Goal: Transaction & Acquisition: Purchase product/service

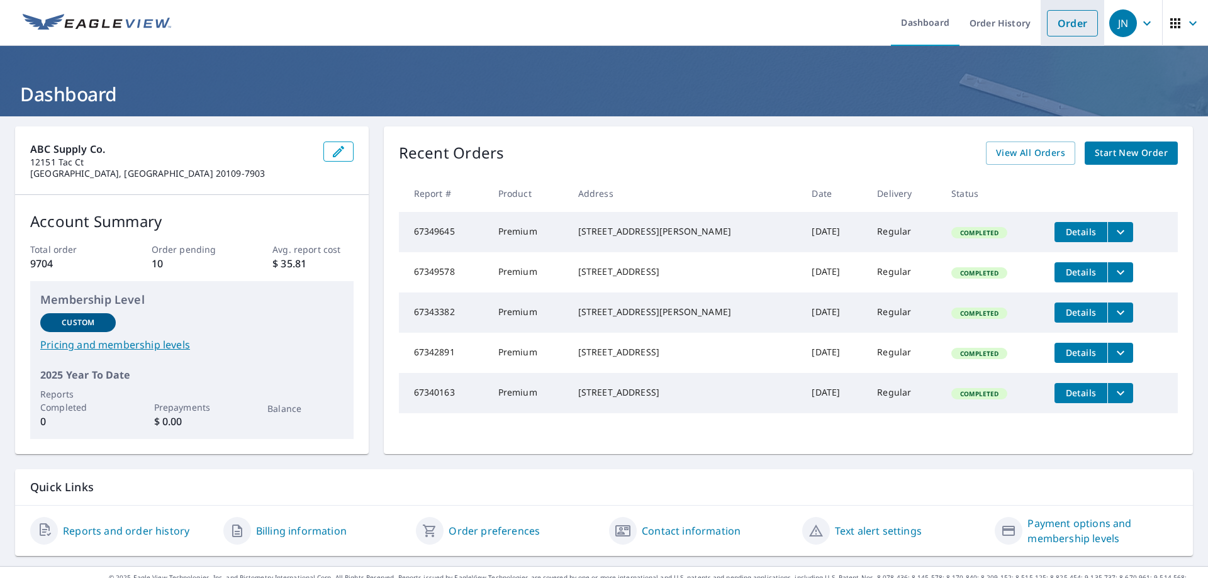
click at [1067, 13] on link "Order" at bounding box center [1072, 23] width 51 height 26
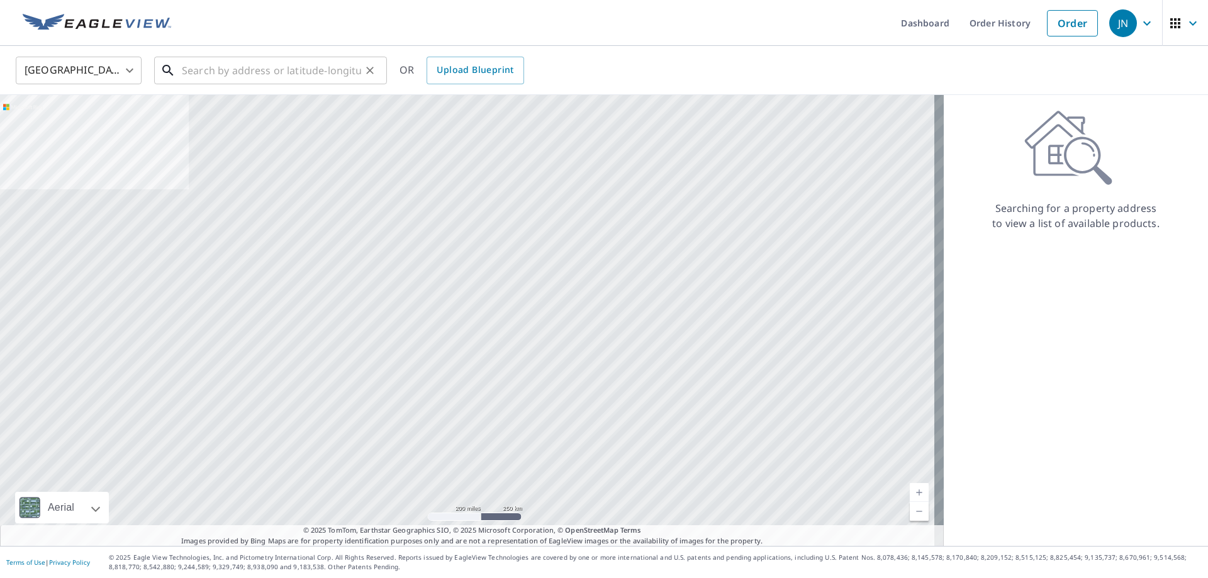
click at [250, 72] on input "text" at bounding box center [271, 70] width 179 height 35
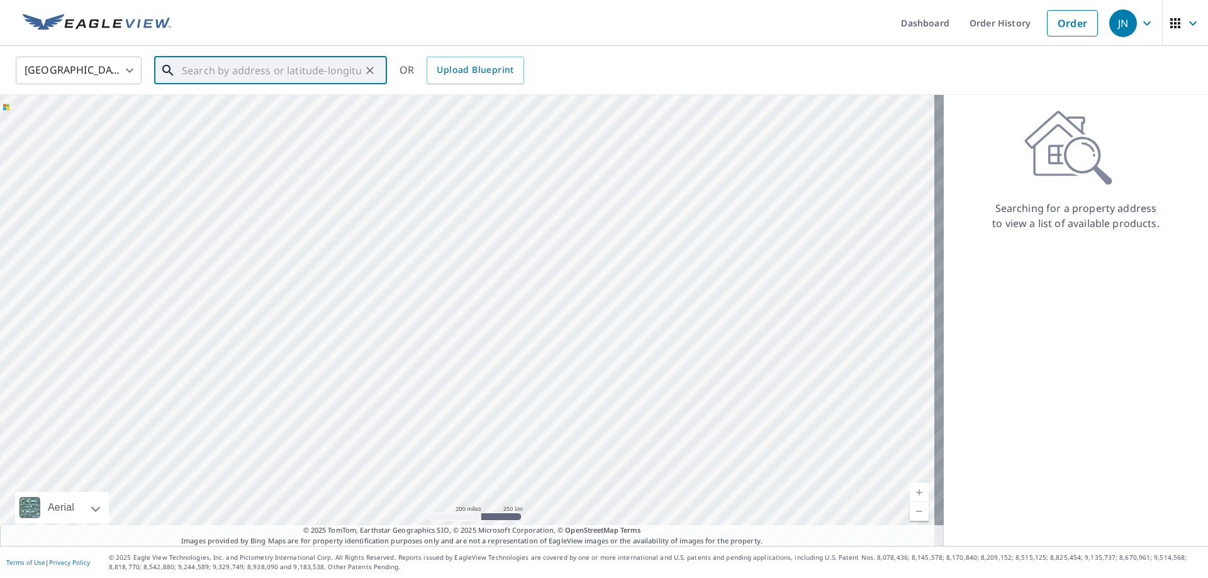
paste input "[STREET_ADDRESS]"
click at [252, 111] on span "[STREET_ADDRESS]" at bounding box center [278, 106] width 198 height 15
type input "[STREET_ADDRESS]"
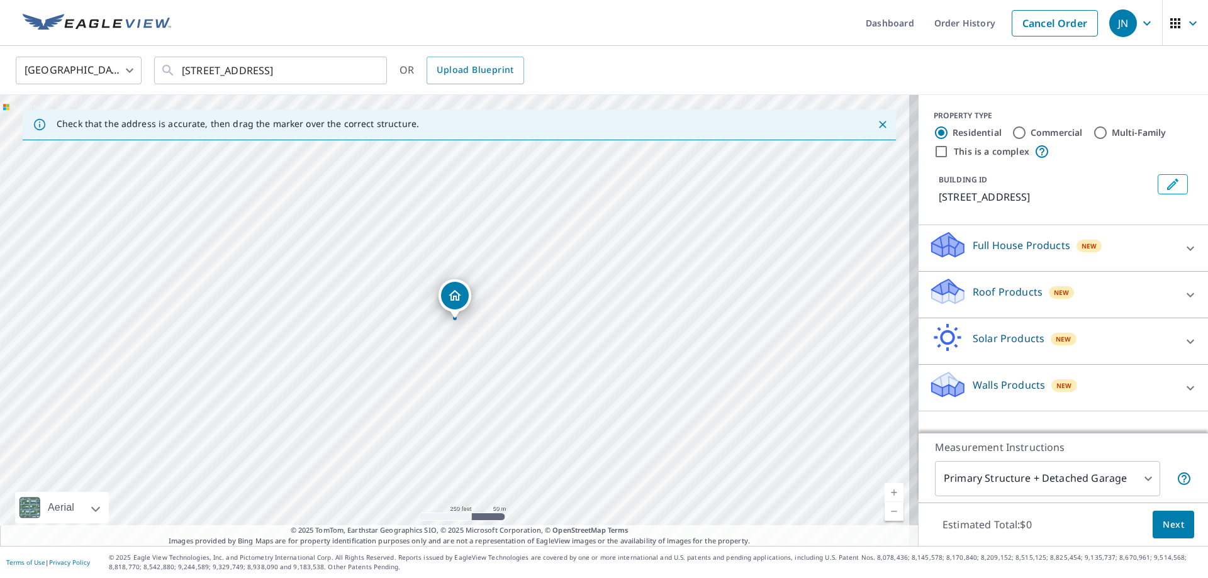
click at [1183, 303] on icon at bounding box center [1190, 295] width 15 height 15
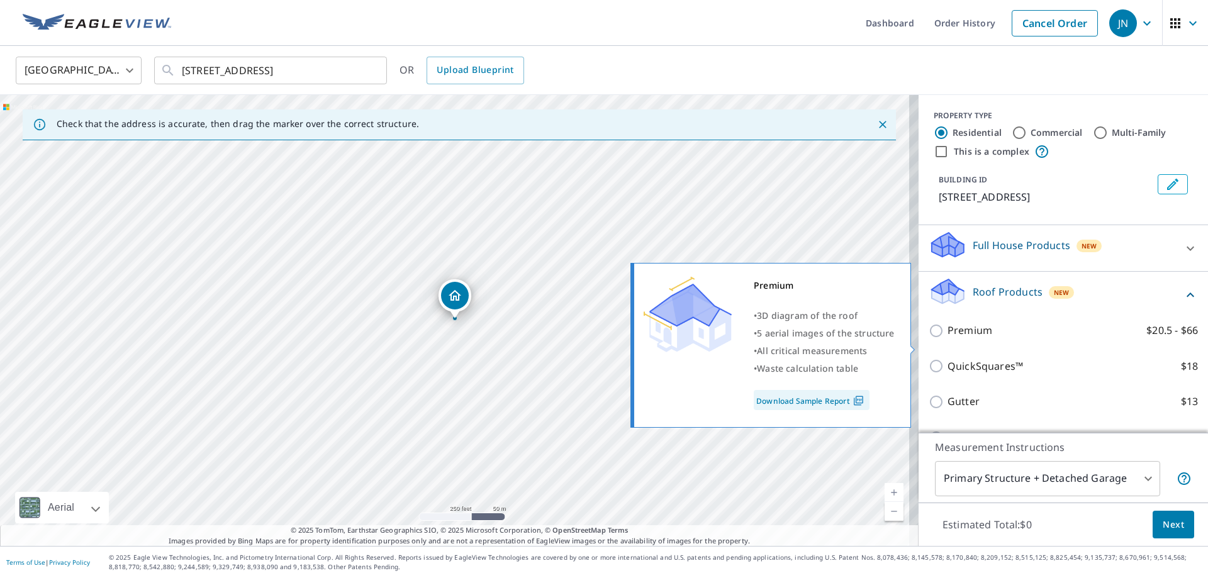
click at [969, 339] on p "Premium" at bounding box center [970, 331] width 45 height 16
click at [948, 339] on input "Premium $20.5 - $66" at bounding box center [938, 331] width 19 height 15
checkbox input "true"
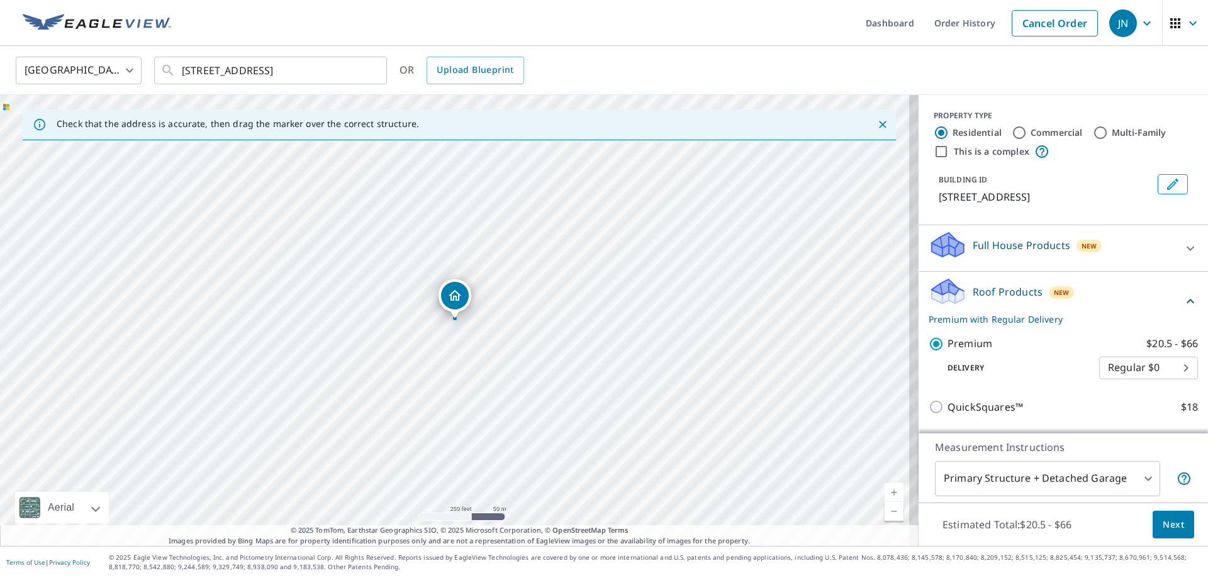
click at [1174, 522] on span "Next" at bounding box center [1173, 525] width 21 height 16
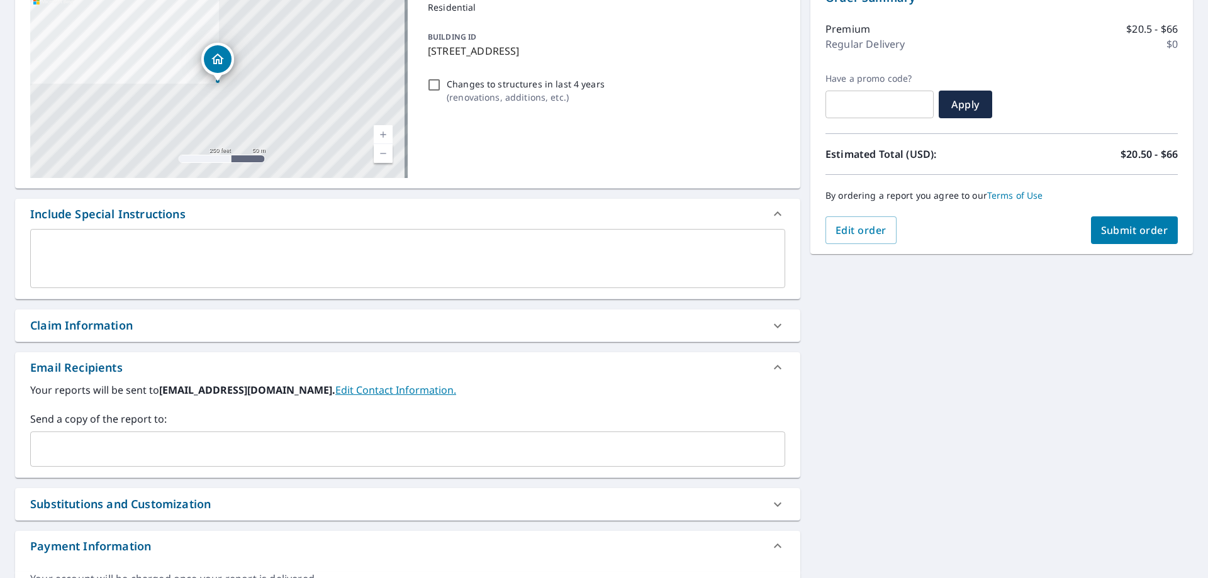
scroll to position [223, 0]
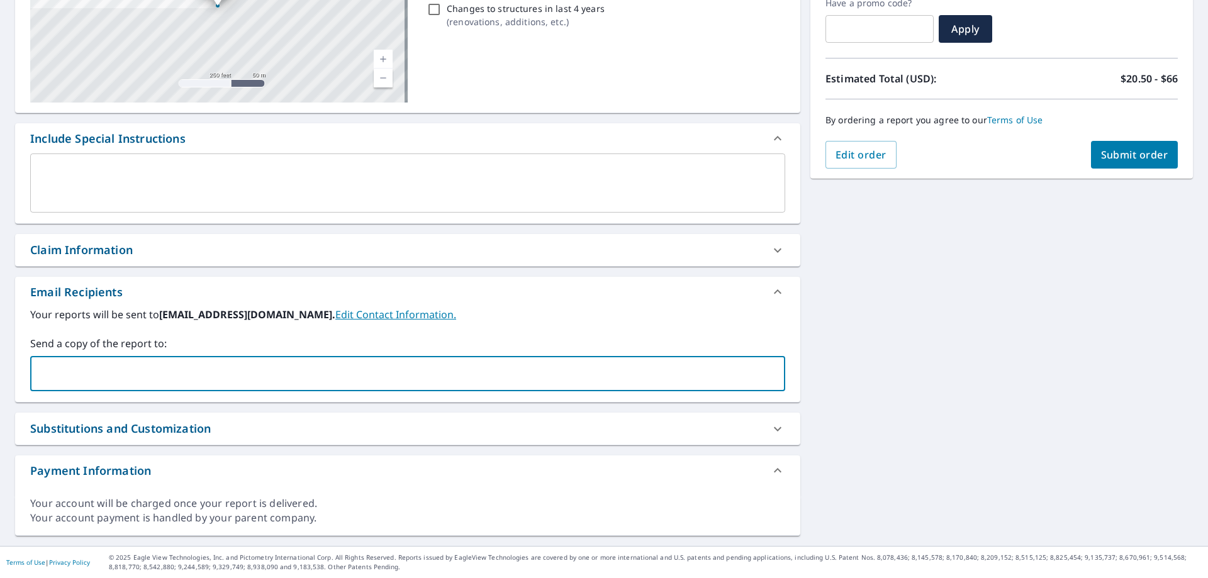
click at [138, 381] on input "text" at bounding box center [398, 374] width 725 height 24
paste input "[EMAIL_ADDRESS][DOMAIN_NAME]"
type input "[EMAIL_ADDRESS][DOMAIN_NAME]"
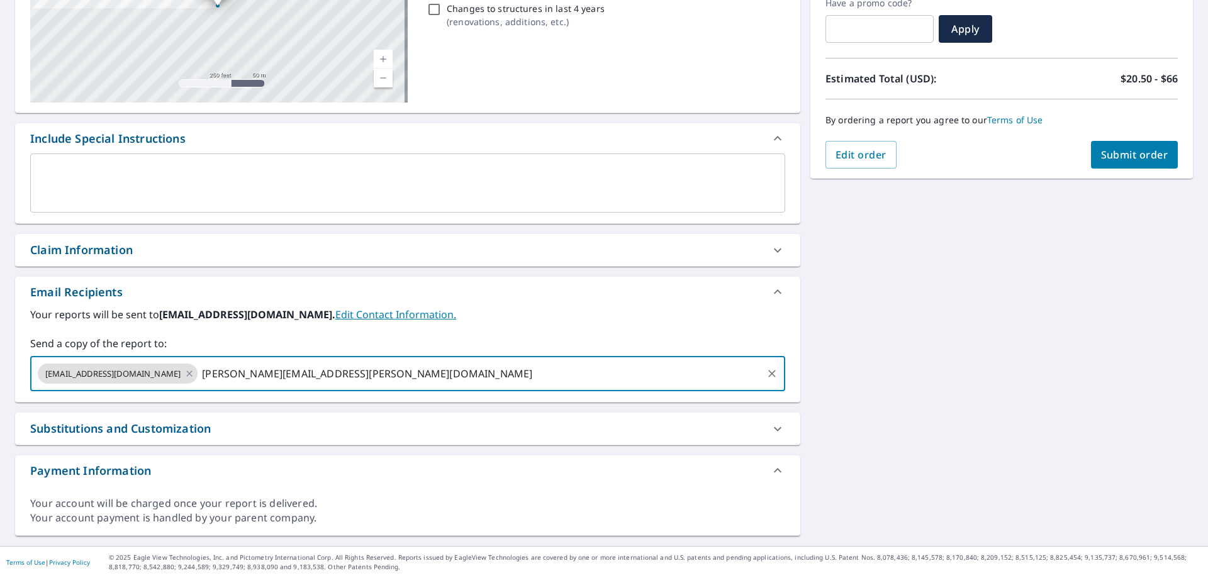
type input "[PERSON_NAME][EMAIL_ADDRESS][PERSON_NAME][DOMAIN_NAME]"
click at [1134, 154] on span "Submit order" at bounding box center [1134, 155] width 67 height 14
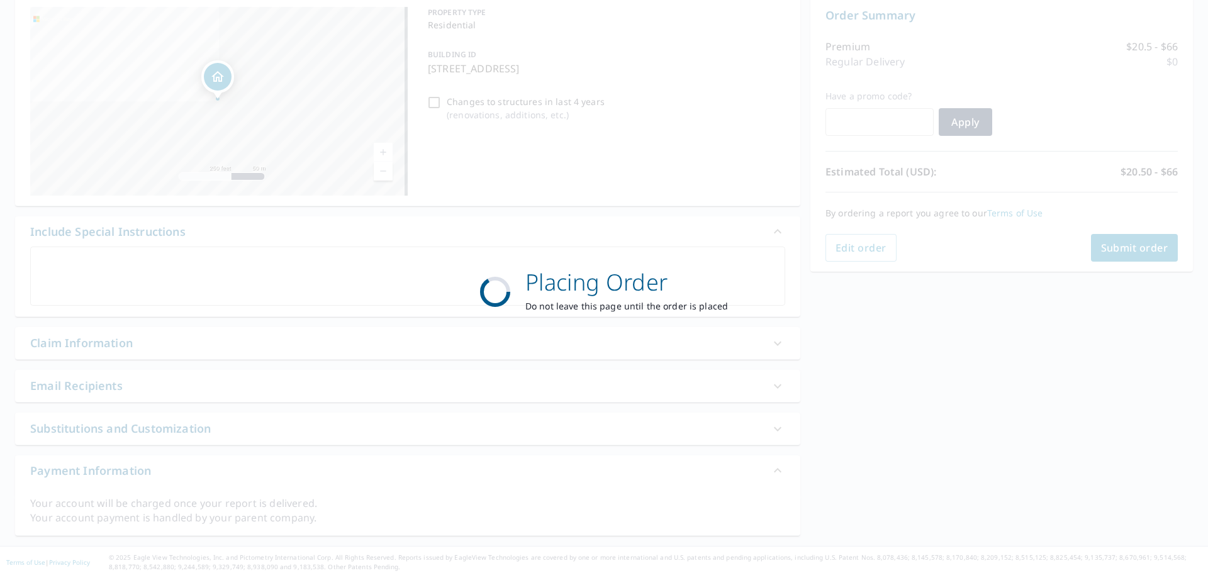
scroll to position [130, 0]
